Goal: Information Seeking & Learning: Understand process/instructions

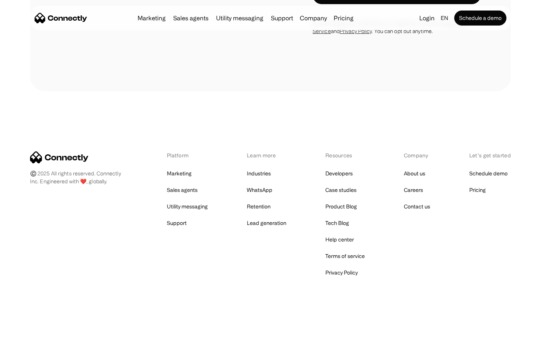
scroll to position [2531, 0]
